Goal: Information Seeking & Learning: Find specific fact

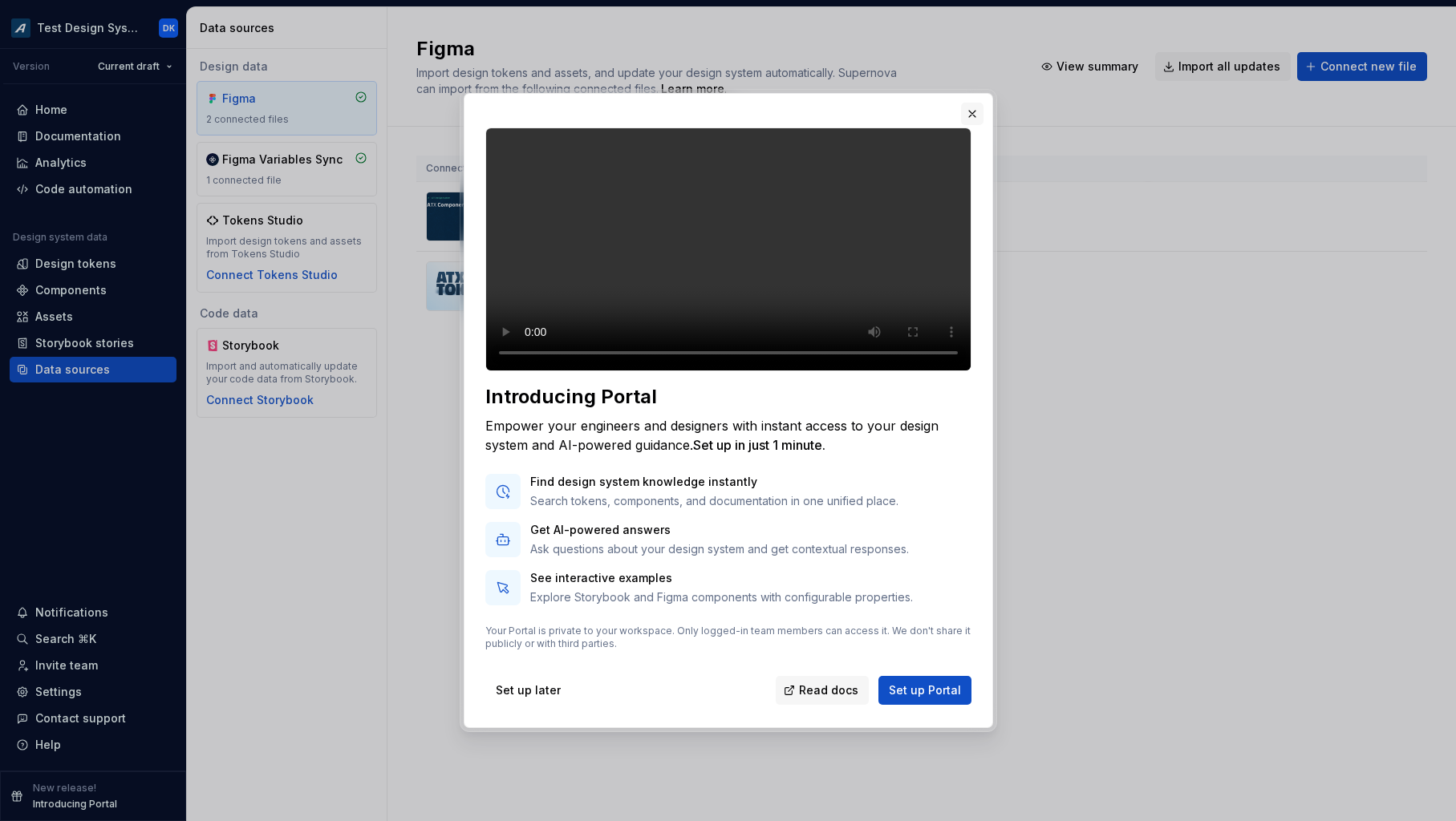
click at [971, 102] on button "button" at bounding box center [972, 113] width 22 height 22
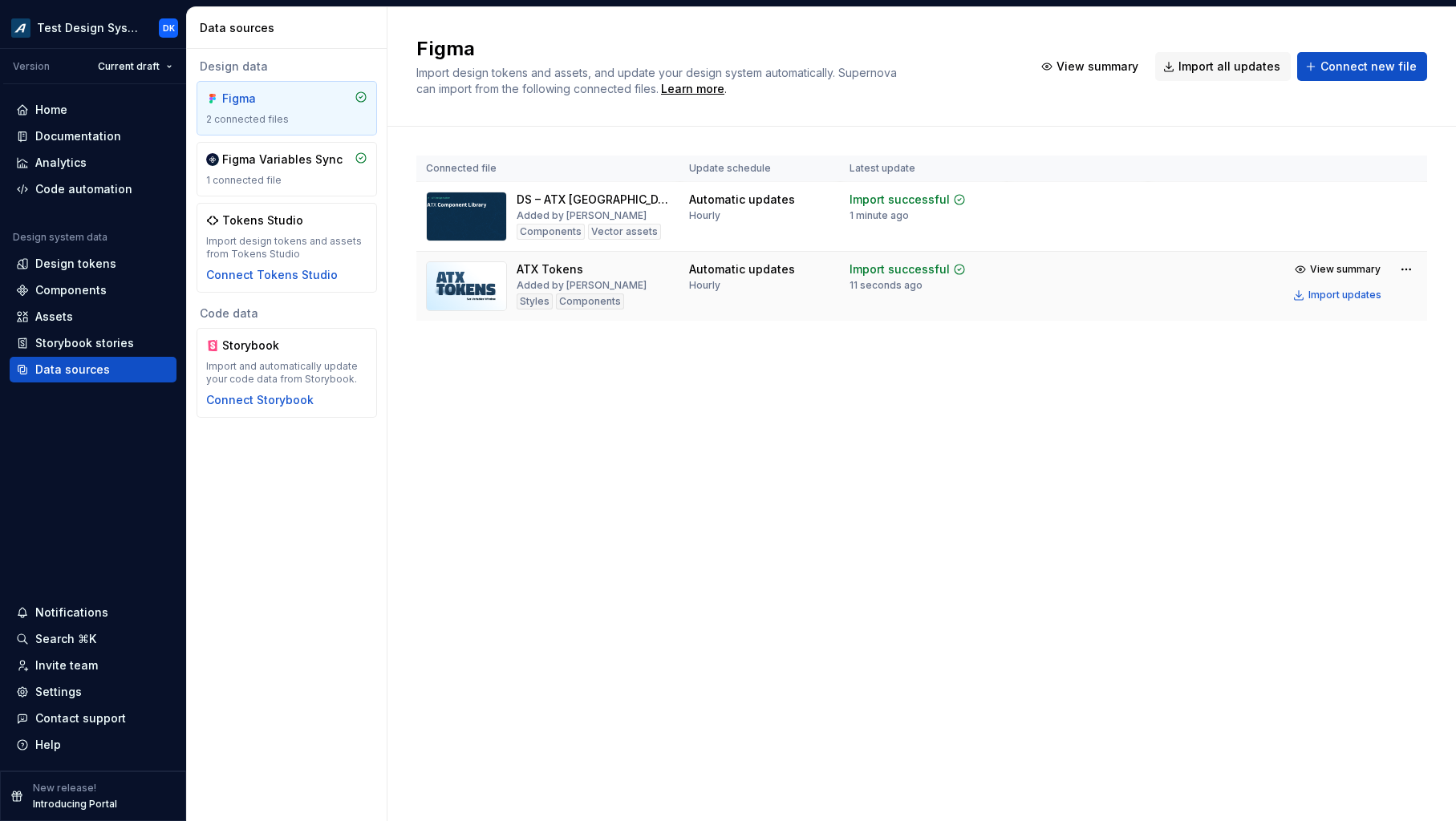
click at [484, 274] on img at bounding box center [466, 286] width 81 height 50
click at [442, 285] on img at bounding box center [466, 286] width 81 height 50
click at [531, 275] on div "ATX Tokens" at bounding box center [550, 269] width 66 height 16
click at [469, 278] on img at bounding box center [466, 286] width 81 height 50
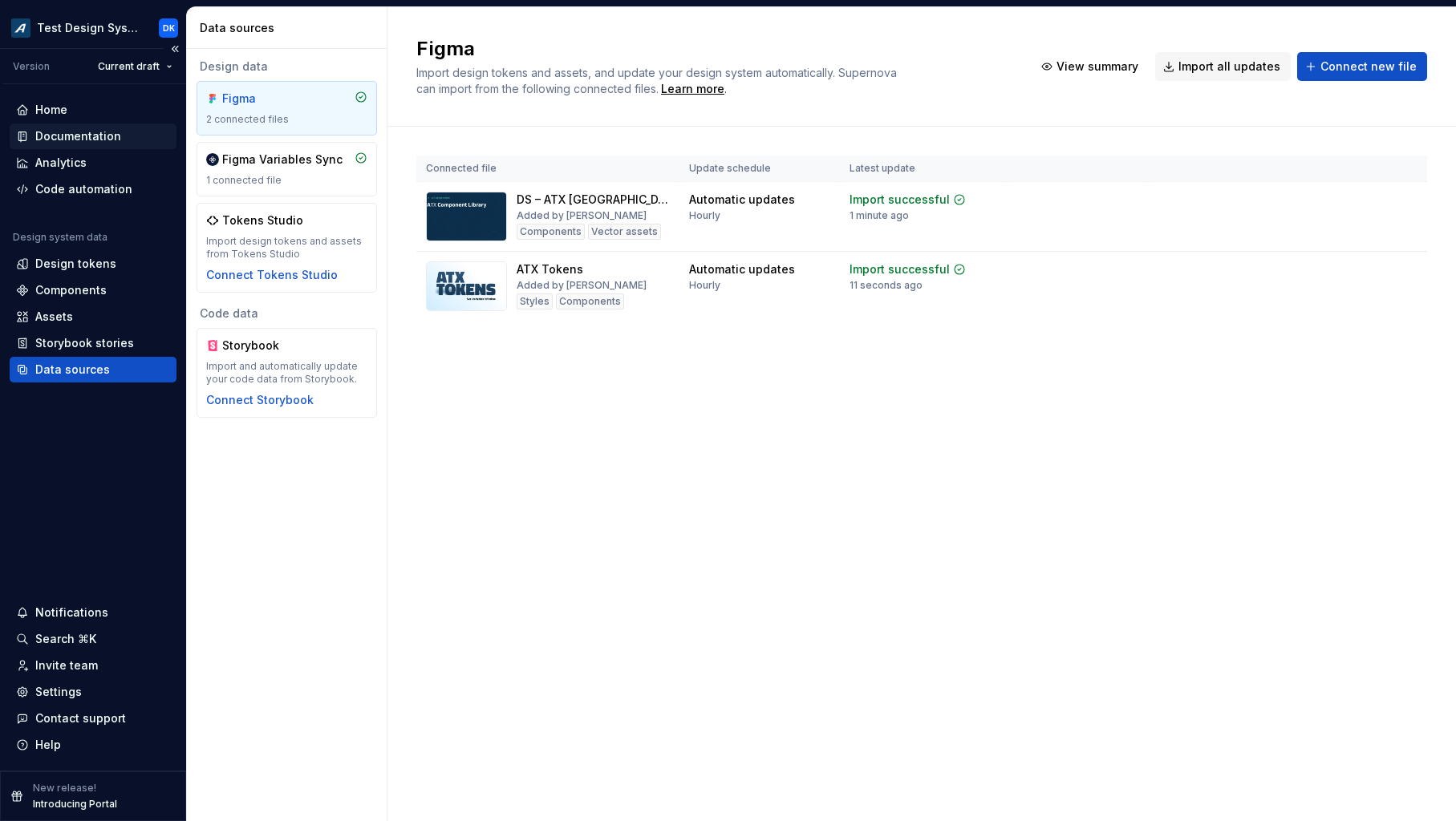
click at [77, 132] on div "Documentation" at bounding box center [78, 136] width 86 height 16
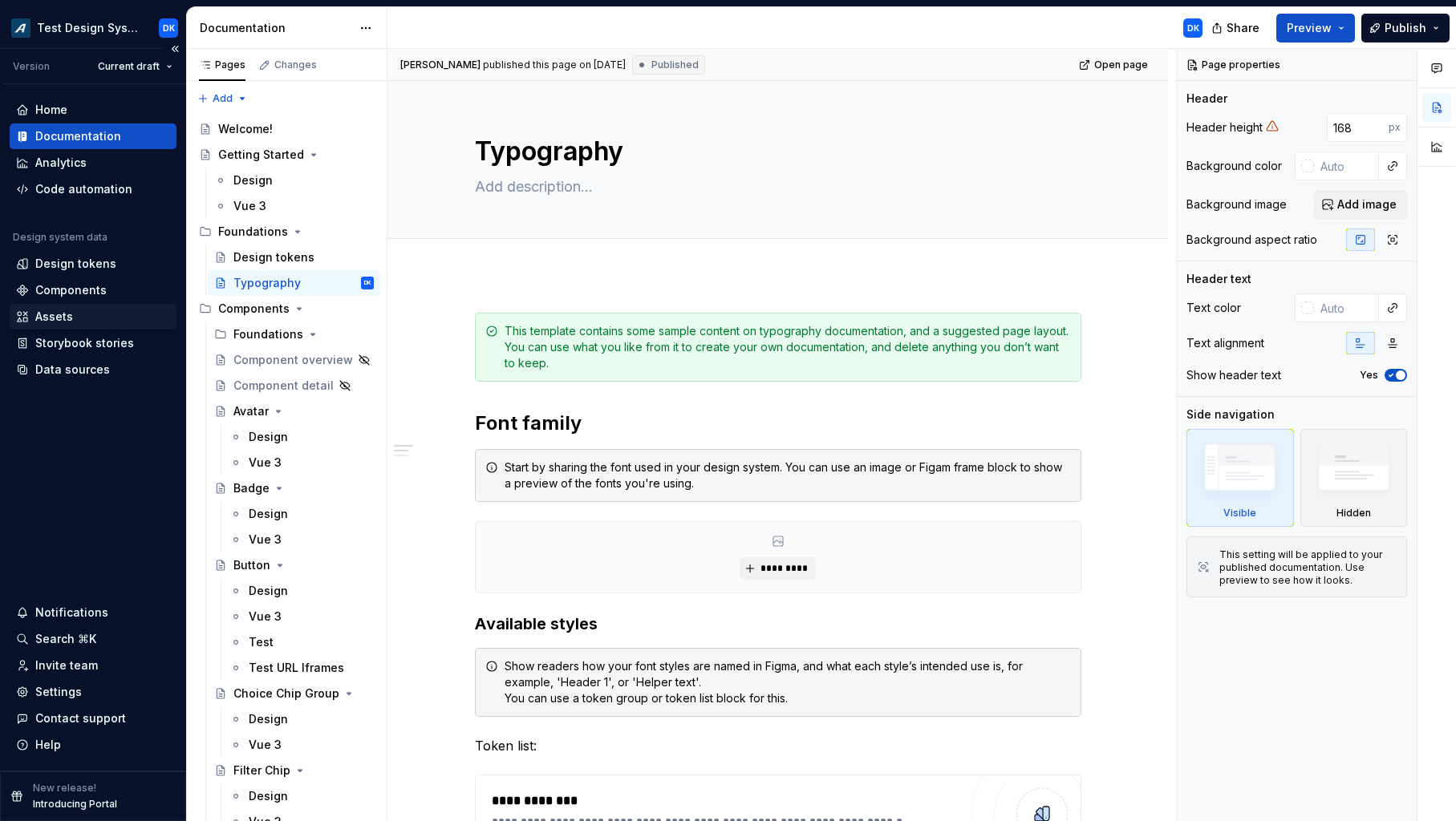
click at [61, 315] on div "Assets" at bounding box center [54, 316] width 38 height 16
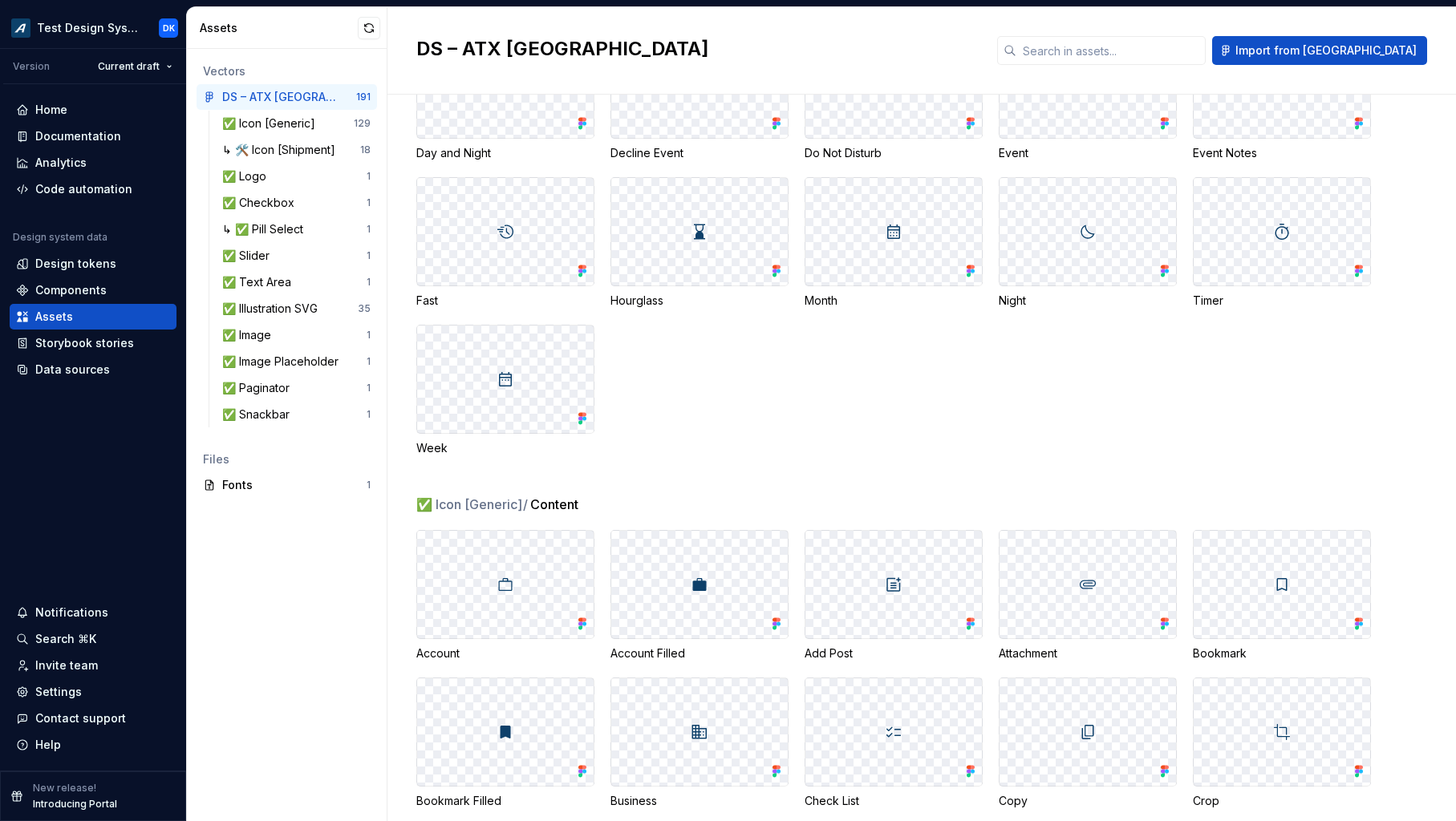
scroll to position [349, 0]
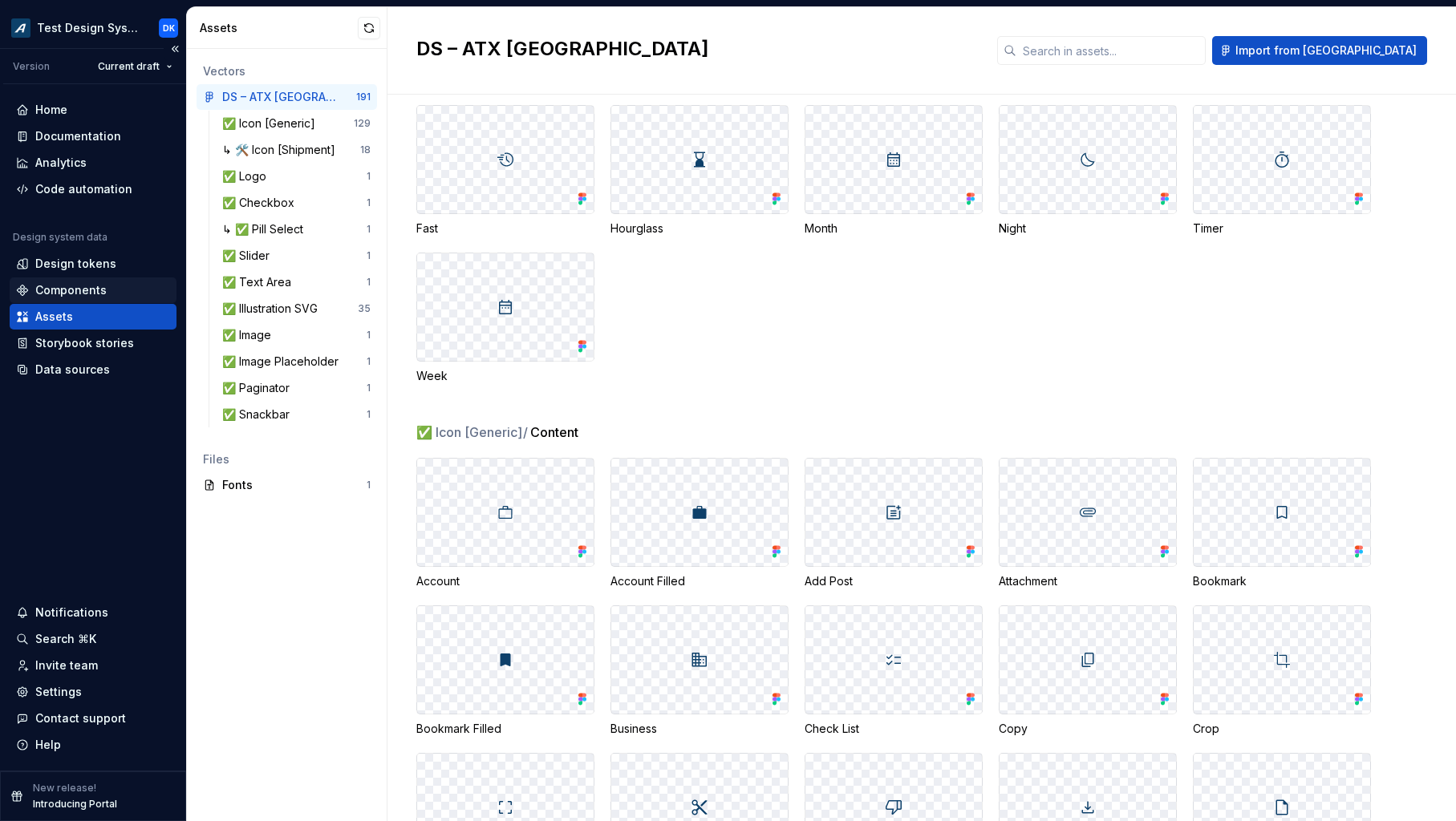
click at [70, 292] on div "Components" at bounding box center [71, 290] width 71 height 16
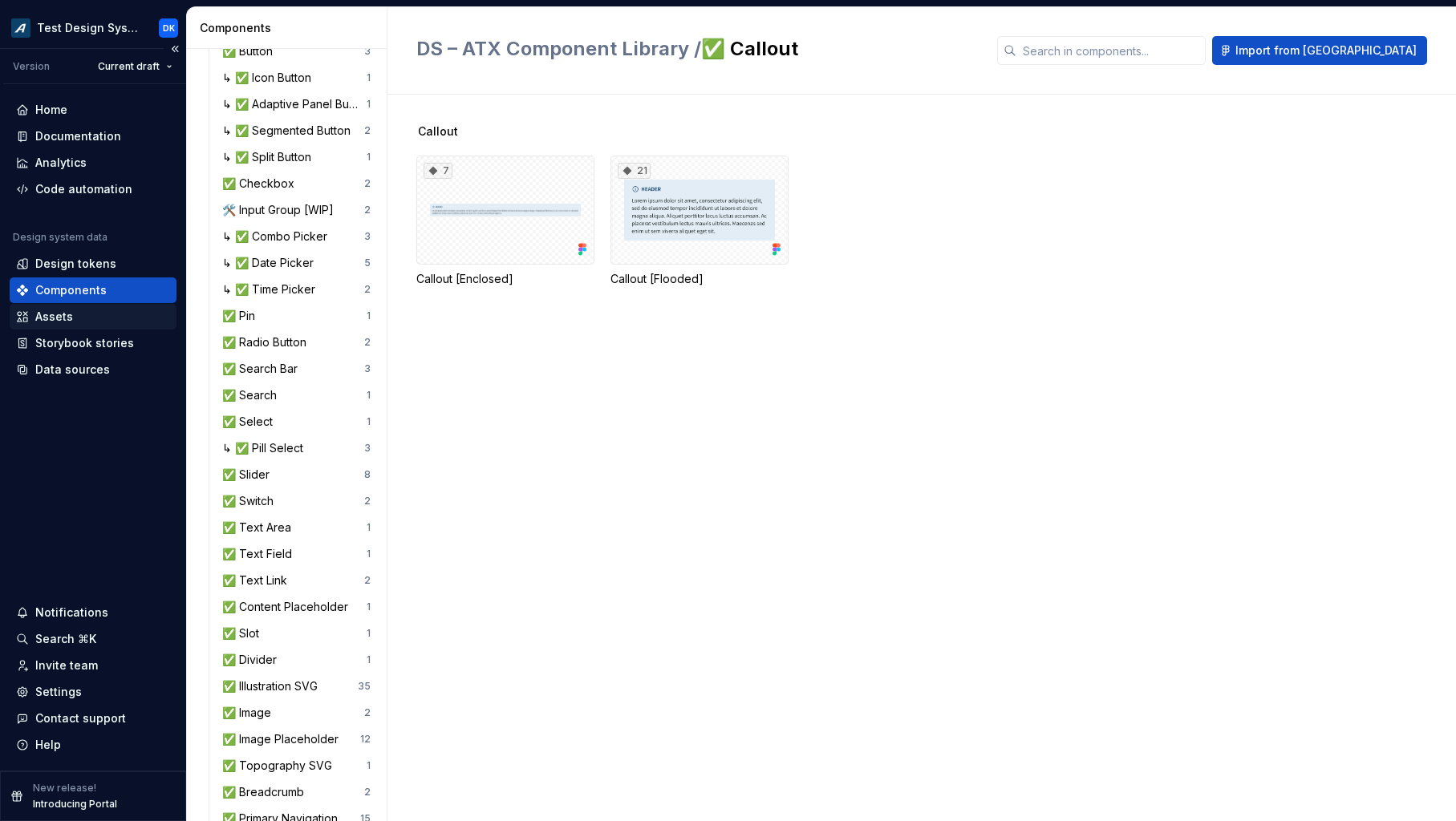
scroll to position [656, 0]
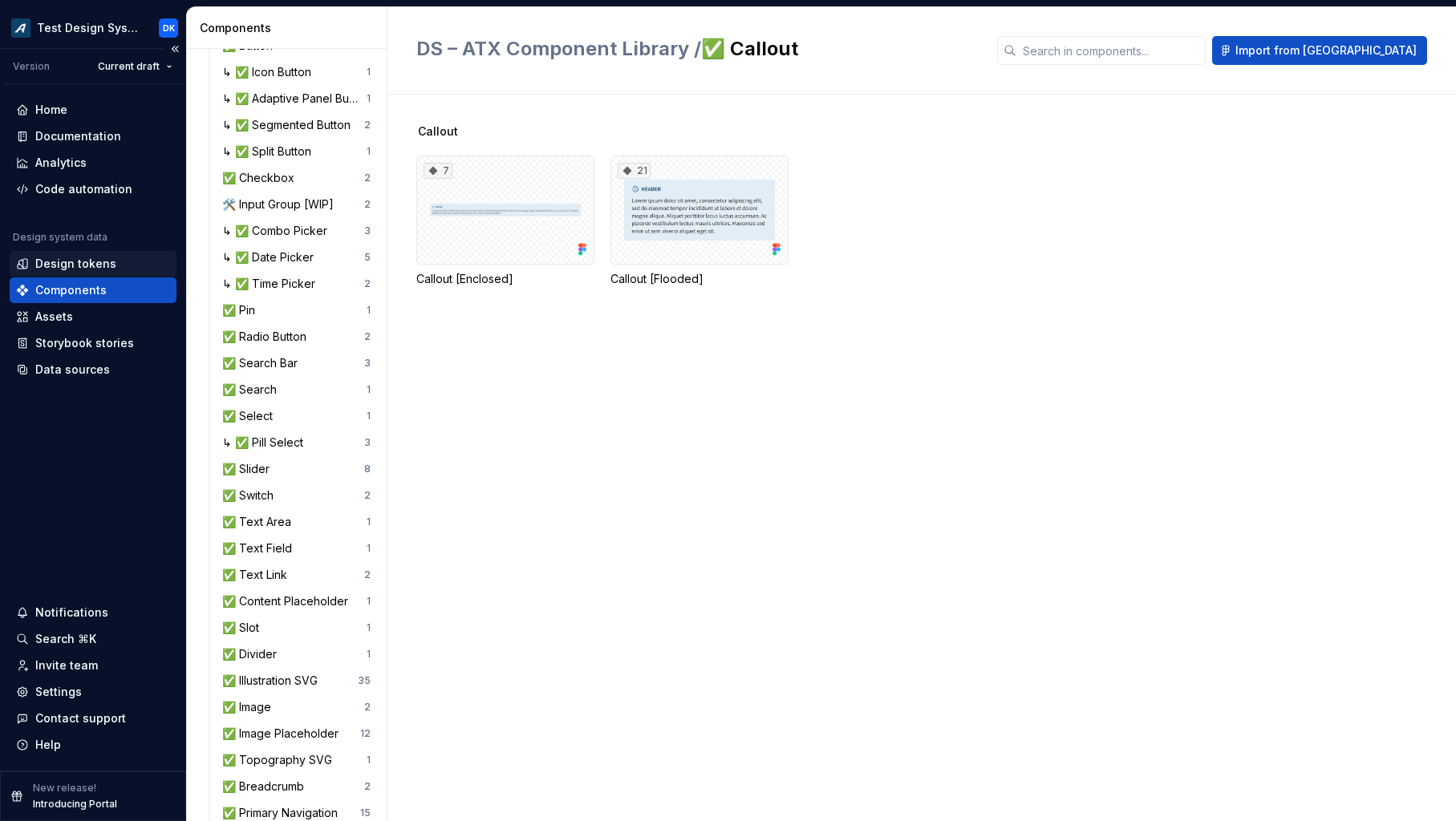
click at [64, 260] on div "Design tokens" at bounding box center [76, 264] width 81 height 16
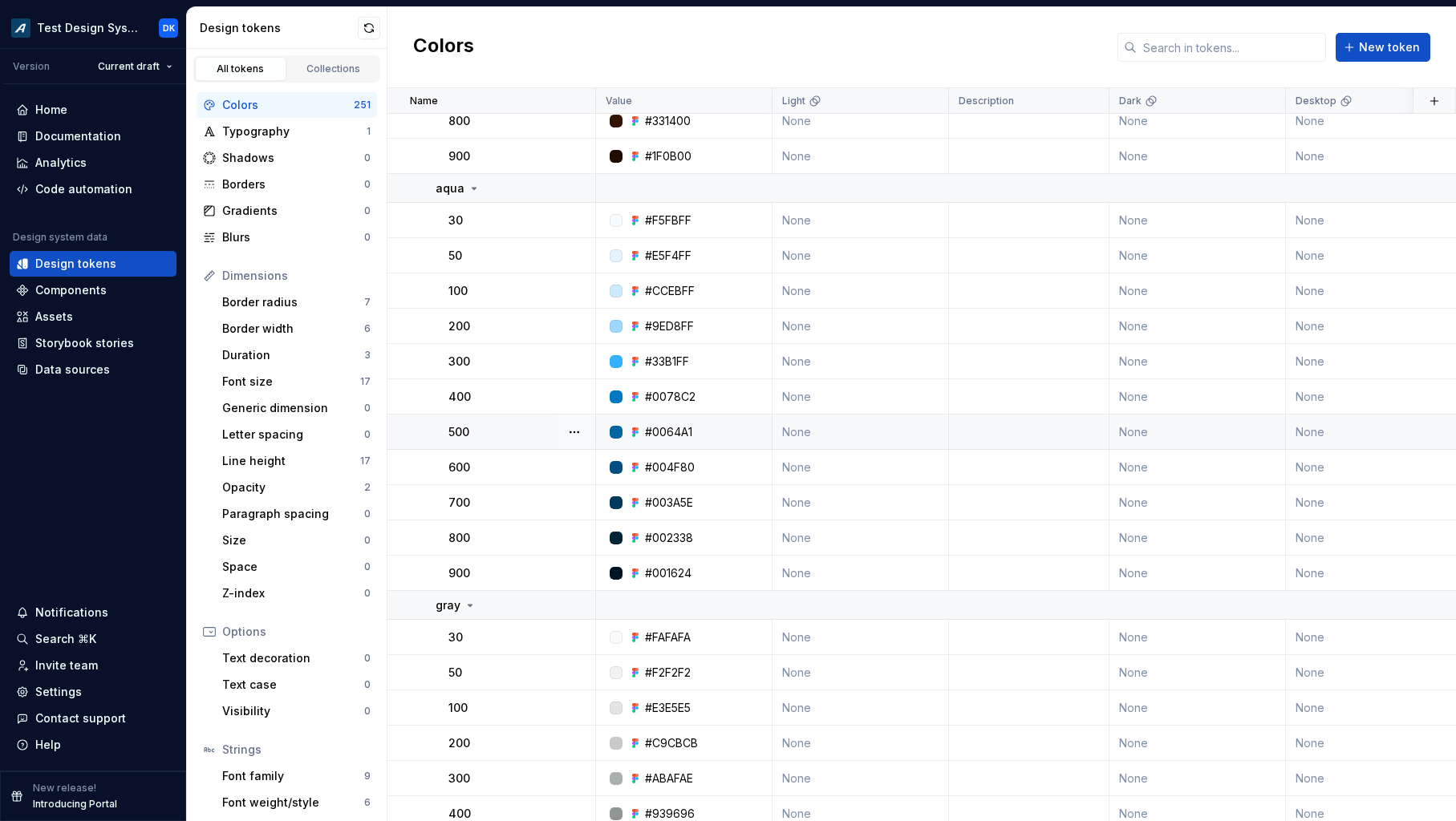
scroll to position [4344, 0]
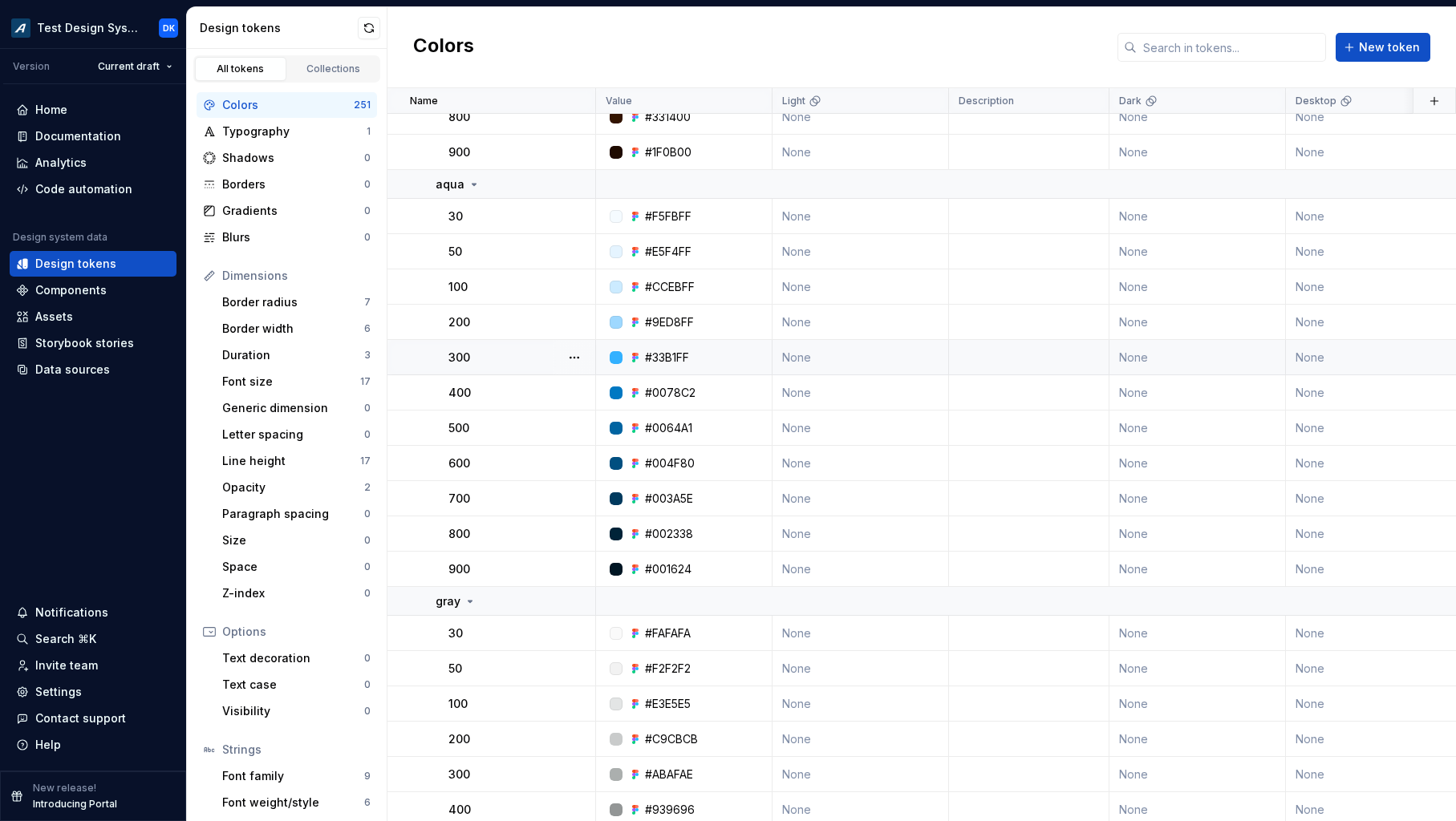
click at [671, 361] on div "#33B1FF" at bounding box center [667, 358] width 44 height 16
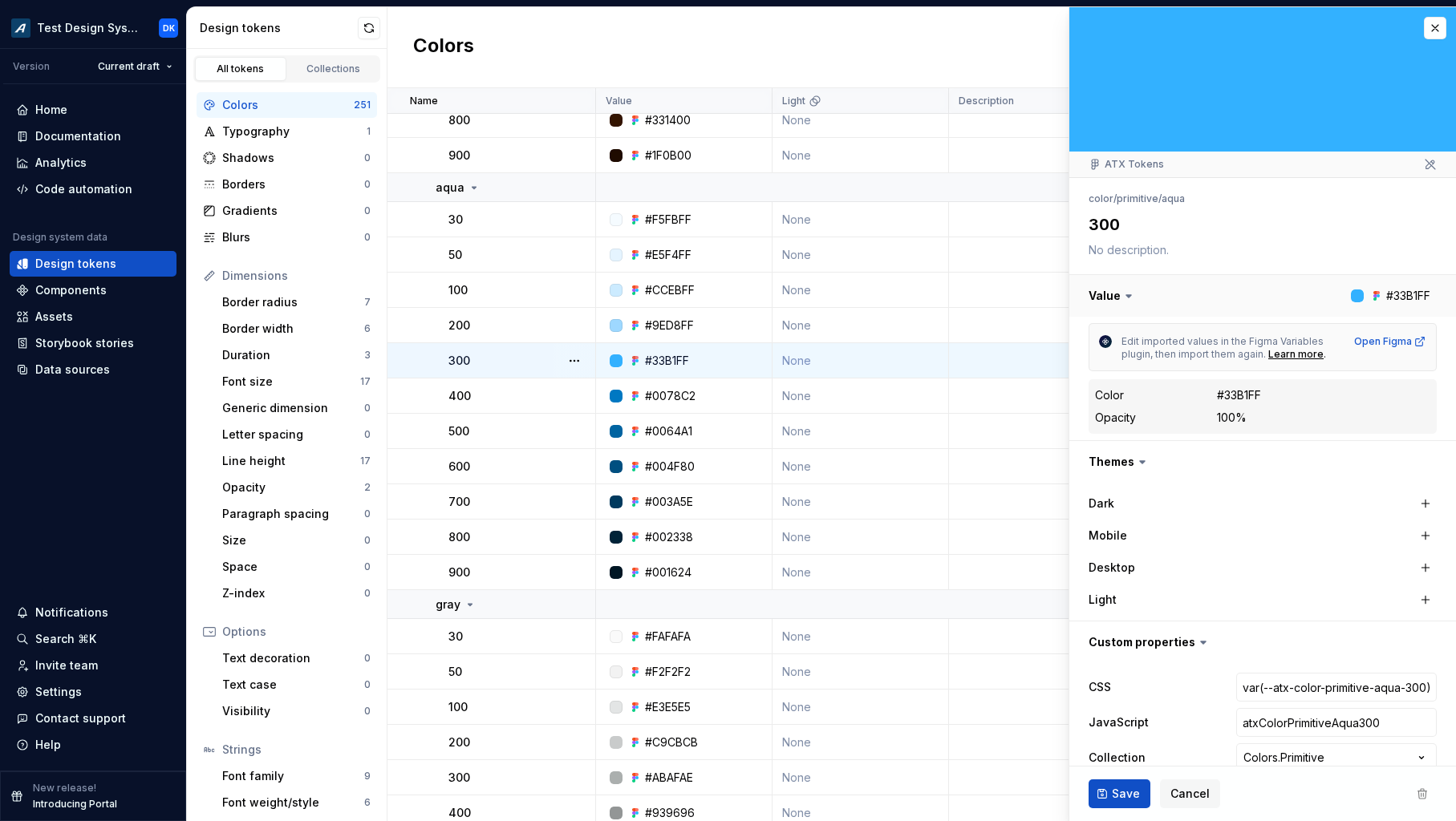
click at [1414, 301] on button "button" at bounding box center [1262, 296] width 387 height 41
click at [1244, 393] on div "#33B1FF" at bounding box center [1238, 395] width 44 height 16
copy div "33B1FF"
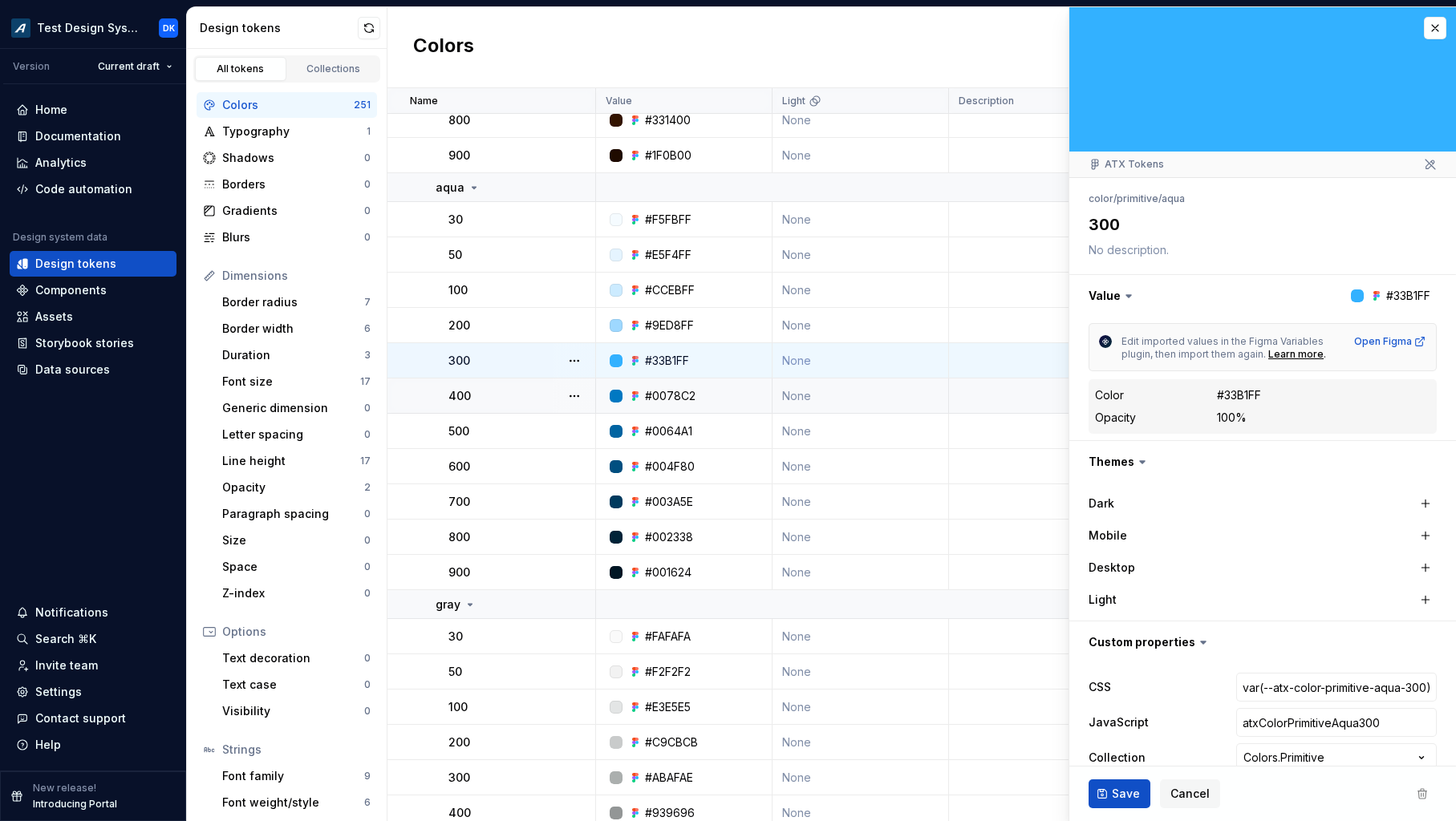
click at [717, 399] on div "#0078C2" at bounding box center [688, 395] width 164 height 16
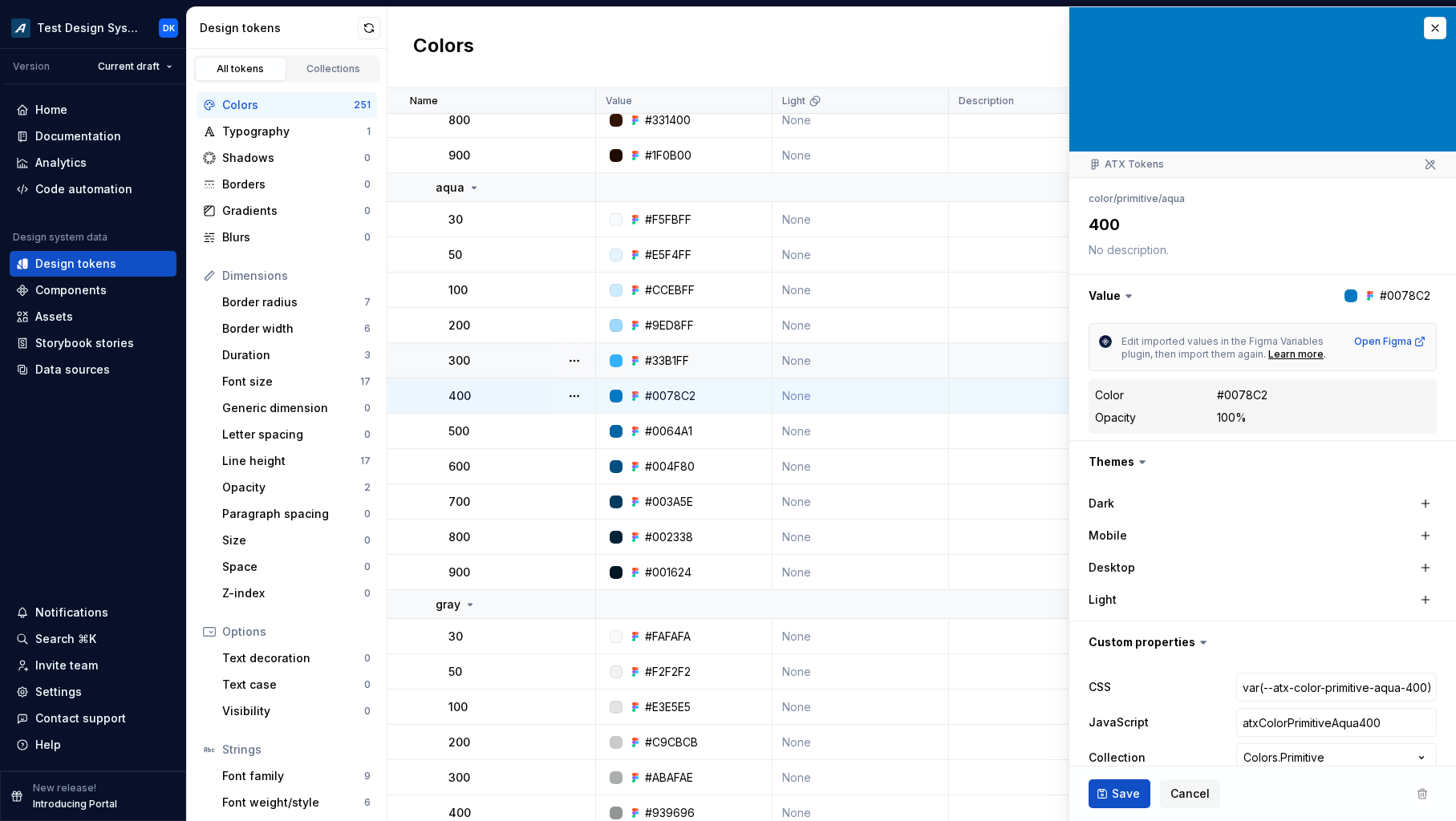
type textarea "*"
